Goal: Task Accomplishment & Management: Use online tool/utility

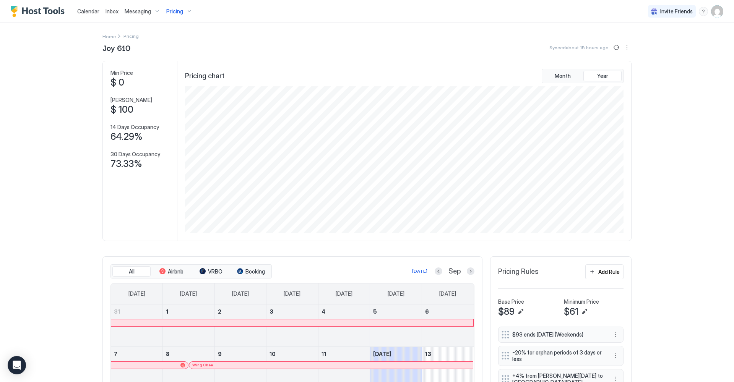
scroll to position [2, 0]
click at [714, 12] on img "User profile" at bounding box center [717, 11] width 12 height 12
click at [663, 42] on div "Settings" at bounding box center [674, 42] width 97 height 13
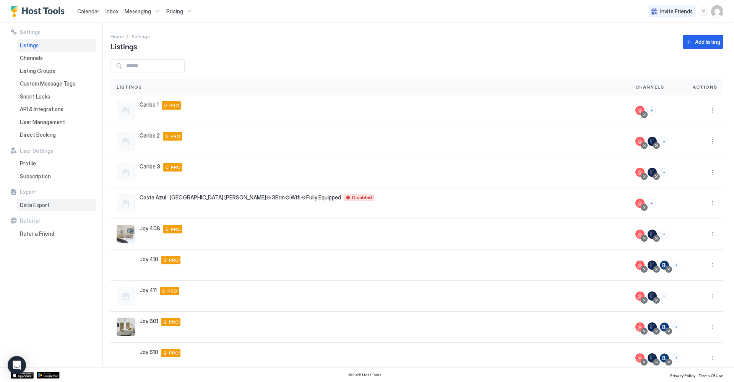
click at [38, 203] on span "Data Export" at bounding box center [34, 205] width 29 height 7
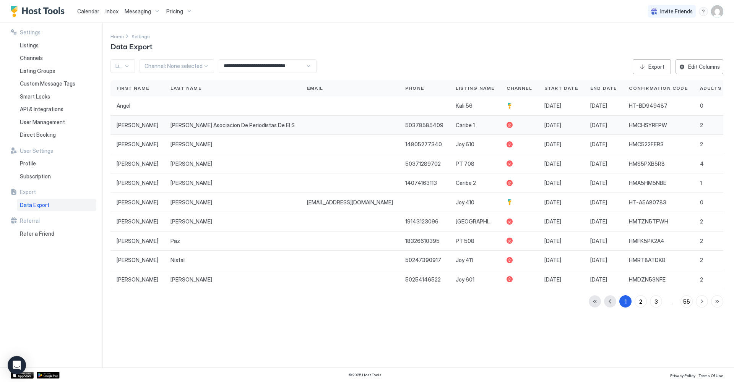
scroll to position [0, 1]
click at [310, 68] on div "**********" at bounding box center [268, 66] width 98 height 14
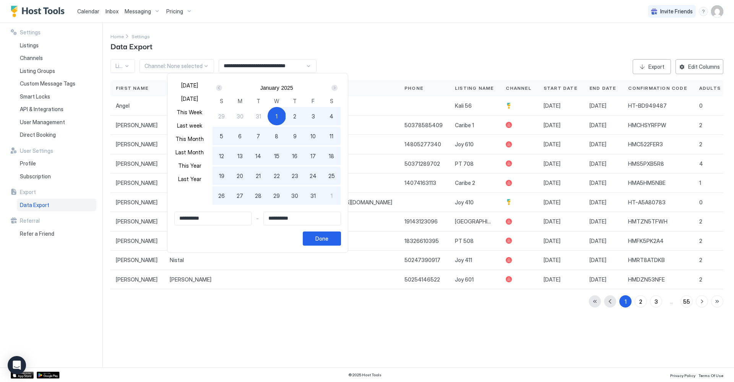
click at [356, 59] on div at bounding box center [367, 191] width 734 height 382
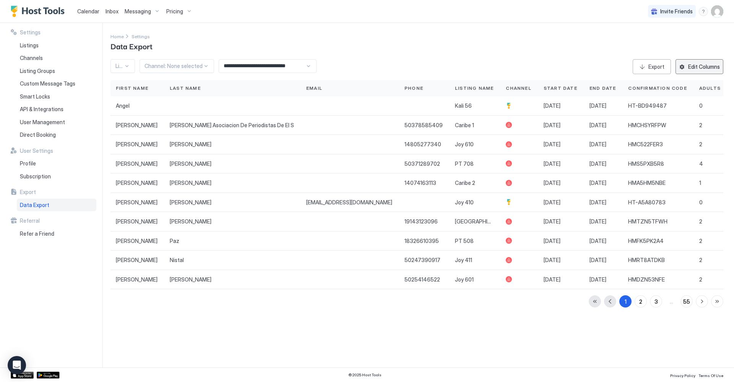
click at [691, 68] on div "Edit Columns" at bounding box center [704, 67] width 32 height 8
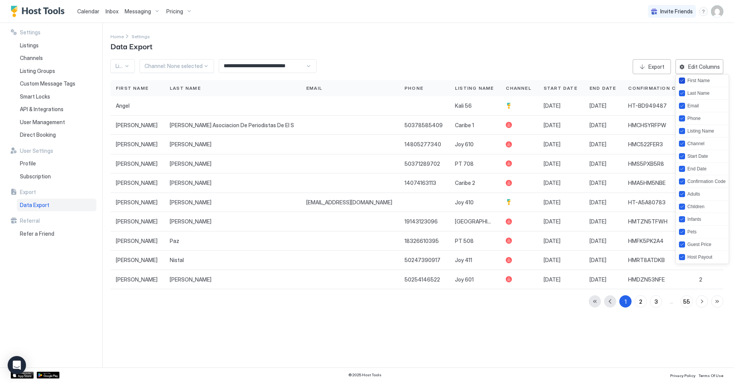
click at [679, 80] on div "firstName" at bounding box center [682, 81] width 6 height 6
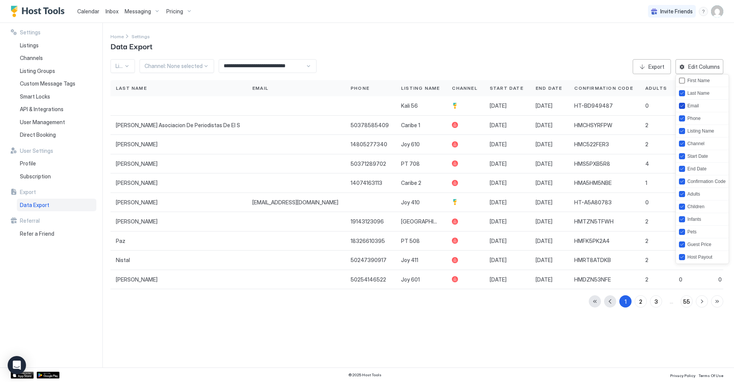
click at [682, 106] on icon "email" at bounding box center [682, 106] width 5 height 5
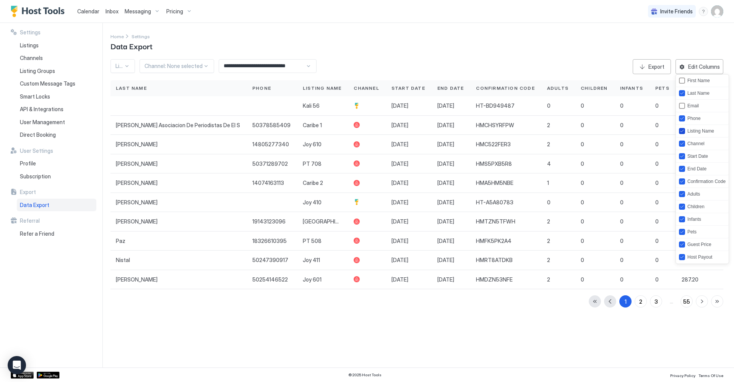
click at [682, 131] on icon "listing" at bounding box center [682, 131] width 5 height 5
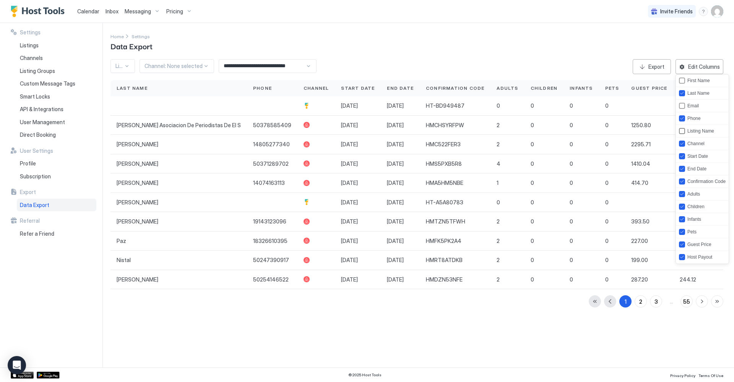
click at [682, 132] on div "listing" at bounding box center [682, 131] width 6 height 6
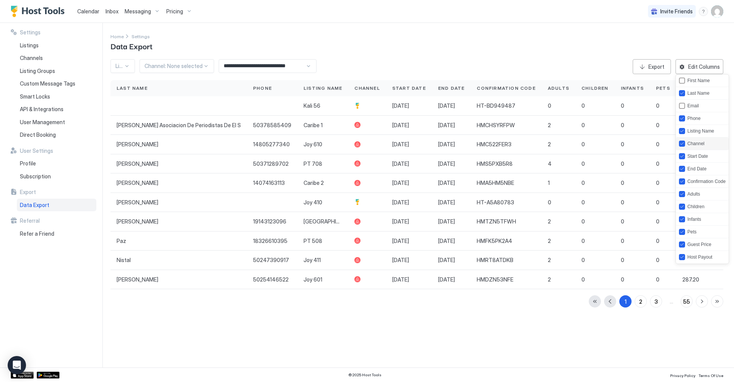
click at [682, 149] on div "Channel" at bounding box center [702, 144] width 53 height 13
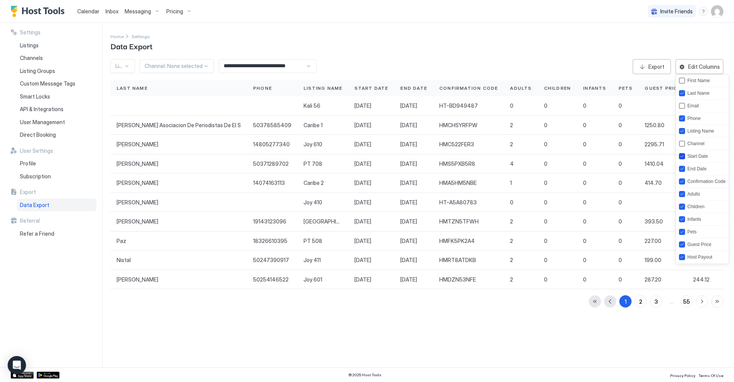
click at [683, 157] on icon "startDate" at bounding box center [682, 156] width 5 height 5
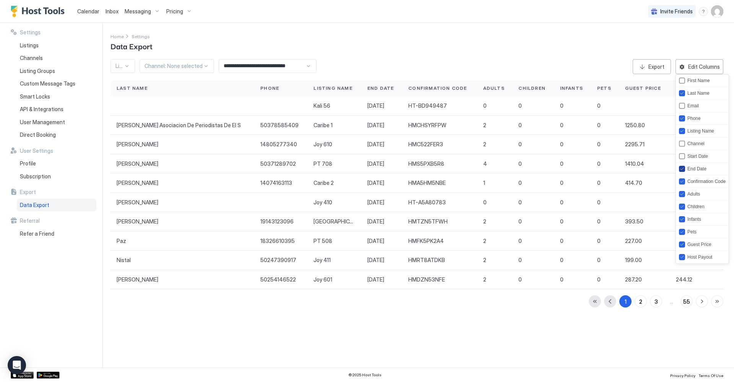
click at [683, 170] on icon "endDate" at bounding box center [682, 169] width 5 height 5
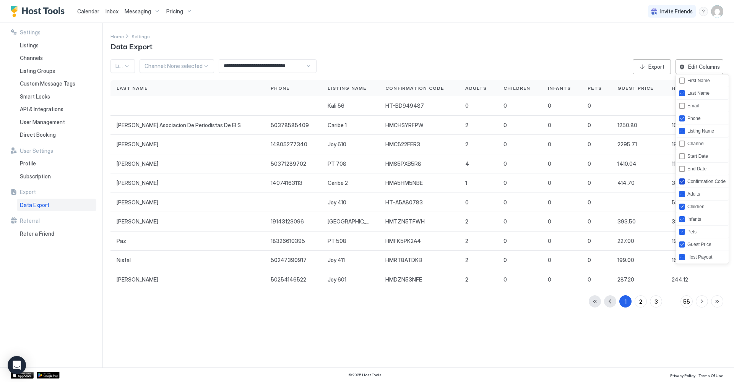
click at [682, 181] on icon "confirmationCode" at bounding box center [682, 181] width 5 height 5
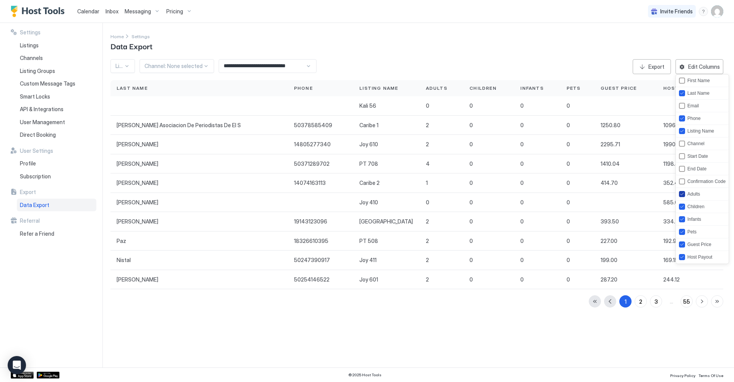
drag, startPoint x: 682, startPoint y: 193, endPoint x: 683, endPoint y: 202, distance: 8.4
click at [682, 193] on icon "adults" at bounding box center [682, 194] width 5 height 5
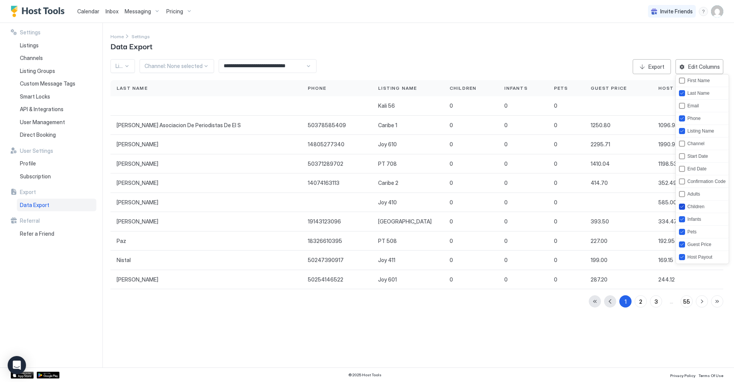
drag, startPoint x: 683, startPoint y: 209, endPoint x: 684, endPoint y: 215, distance: 5.7
click at [683, 210] on div "Children" at bounding box center [702, 207] width 53 height 13
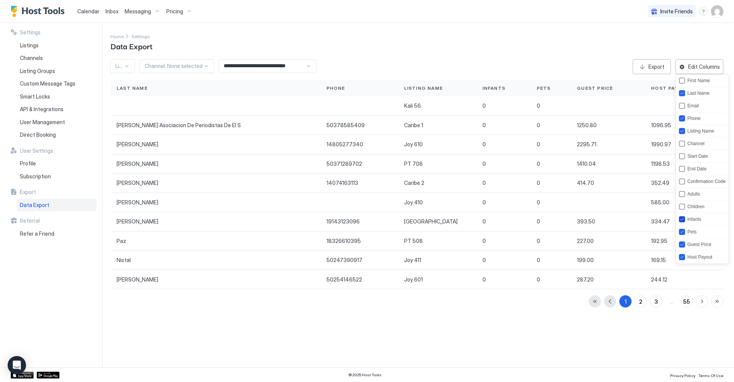
drag, startPoint x: 683, startPoint y: 219, endPoint x: 682, endPoint y: 224, distance: 5.0
click at [683, 220] on icon "infants" at bounding box center [682, 219] width 5 height 5
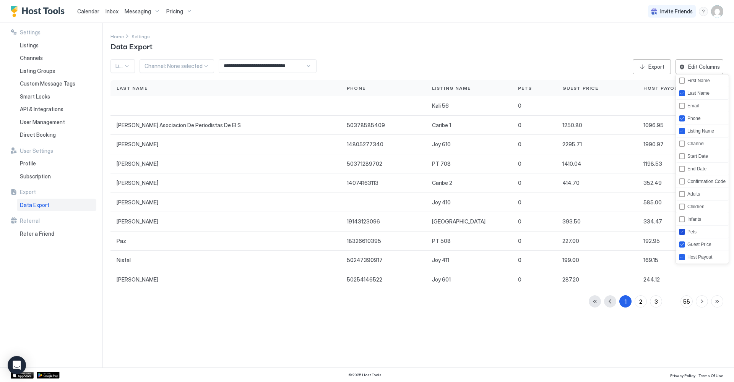
drag, startPoint x: 682, startPoint y: 232, endPoint x: 683, endPoint y: 238, distance: 5.8
click at [683, 234] on div "pets" at bounding box center [682, 232] width 6 height 6
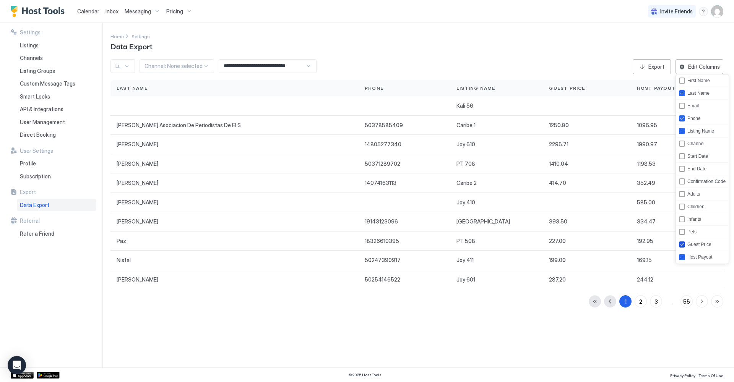
drag, startPoint x: 682, startPoint y: 243, endPoint x: 683, endPoint y: 251, distance: 8.4
click at [684, 247] on icon "guestPrice" at bounding box center [682, 244] width 5 height 5
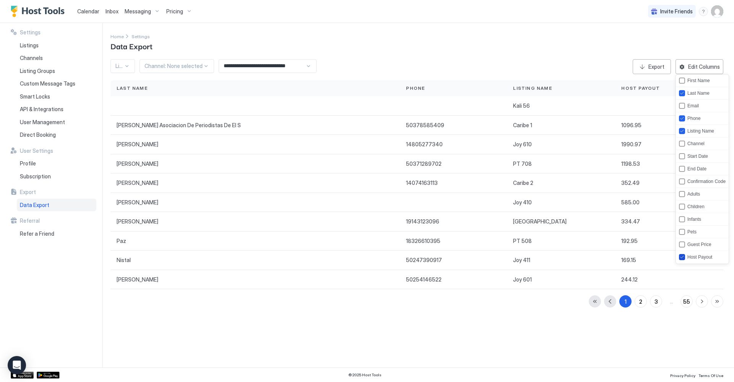
click at [682, 255] on icon "hostPayout" at bounding box center [682, 257] width 5 height 5
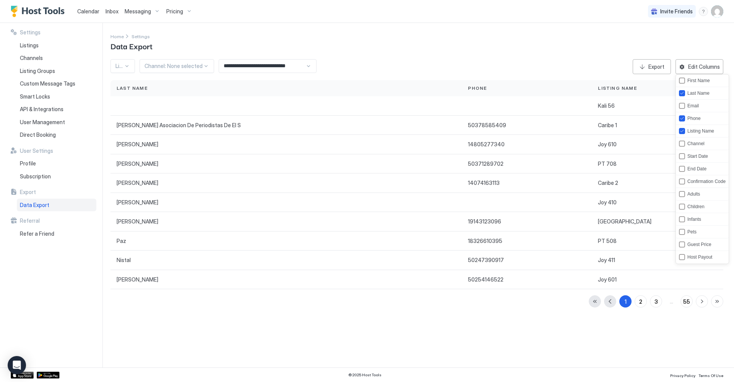
click at [654, 65] on div at bounding box center [367, 191] width 734 height 382
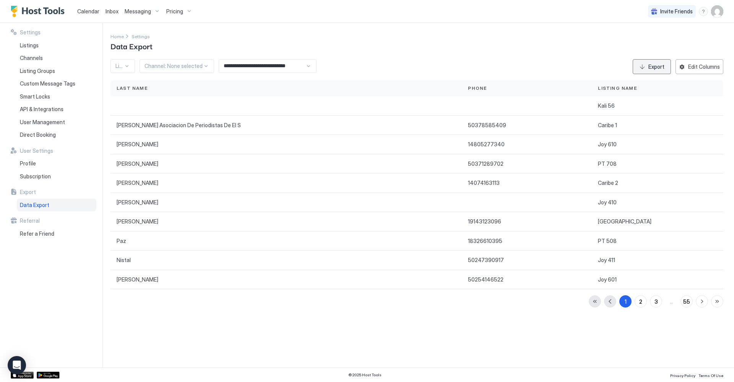
click at [641, 66] on button "Export" at bounding box center [652, 66] width 38 height 15
drag, startPoint x: 682, startPoint y: 382, endPoint x: 401, endPoint y: 54, distance: 431.5
click at [401, 54] on div "**********" at bounding box center [421, 195] width 623 height 345
